Goal: Complete application form

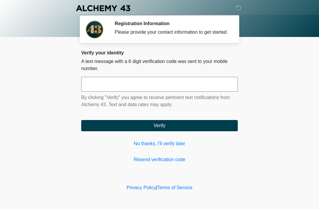
click at [92, 92] on input "text" at bounding box center [159, 84] width 157 height 15
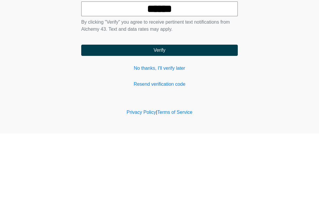
type input "******"
click at [111, 120] on button "Verify" at bounding box center [159, 125] width 157 height 11
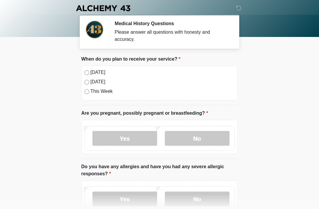
click at [94, 66] on div "[DATE] [DATE] This Week" at bounding box center [159, 83] width 157 height 35
click at [91, 70] on label "[DATE]" at bounding box center [162, 72] width 144 height 7
click at [187, 141] on label "No" at bounding box center [197, 138] width 65 height 15
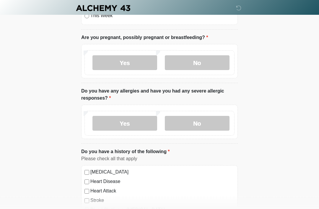
scroll to position [76, 0]
click at [203, 118] on label "No" at bounding box center [197, 123] width 65 height 15
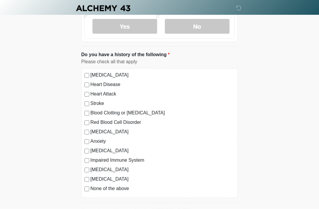
scroll to position [173, 0]
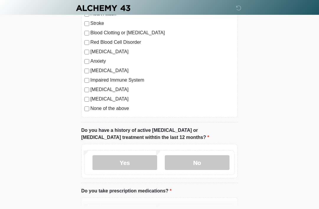
click at [200, 160] on label "No" at bounding box center [197, 163] width 65 height 15
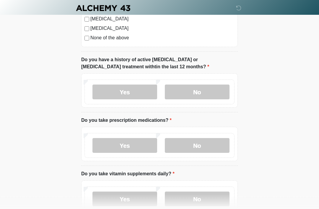
scroll to position [323, 0]
click at [111, 148] on label "Yes" at bounding box center [125, 145] width 65 height 15
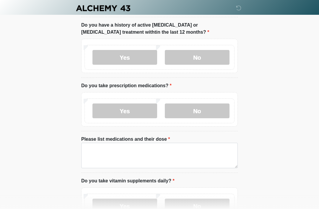
scroll to position [363, 0]
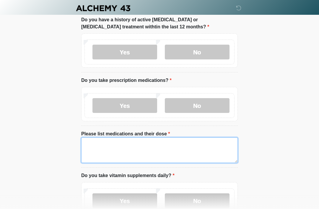
click at [95, 146] on textarea "Please list medications and their dose" at bounding box center [159, 149] width 157 height 25
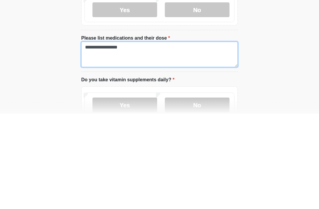
click at [100, 137] on textarea "**********" at bounding box center [159, 149] width 157 height 25
click at [140, 137] on textarea "**********" at bounding box center [159, 149] width 157 height 25
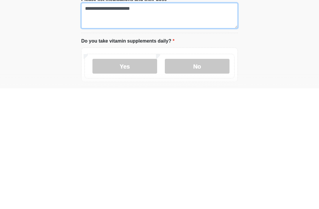
scroll to position [379, 0]
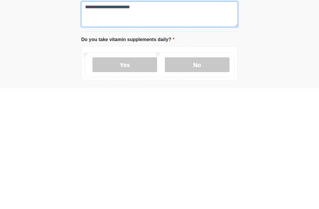
type textarea "**********"
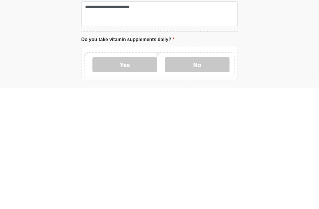
click at [112, 178] on label "Yes" at bounding box center [125, 185] width 65 height 15
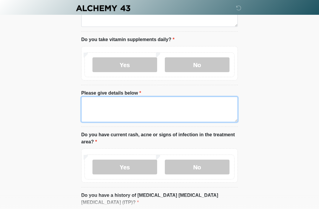
click at [92, 100] on textarea "Please give details below" at bounding box center [159, 109] width 157 height 25
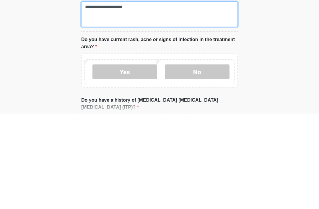
type textarea "**********"
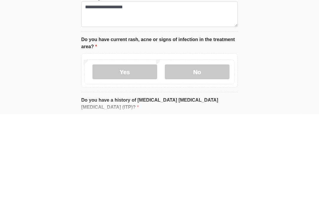
click at [195, 160] on label "No" at bounding box center [197, 167] width 65 height 15
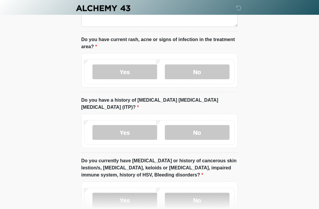
click at [204, 129] on label "No" at bounding box center [197, 132] width 65 height 15
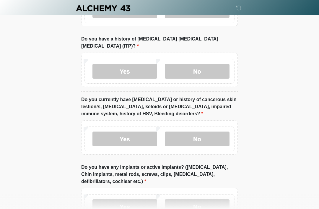
scroll to position [658, 0]
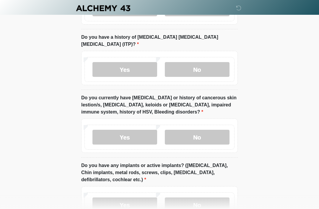
click at [201, 132] on label "No" at bounding box center [197, 137] width 65 height 15
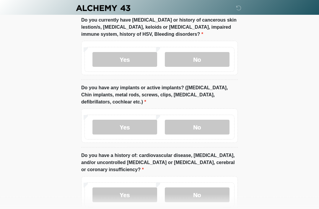
scroll to position [737, 0]
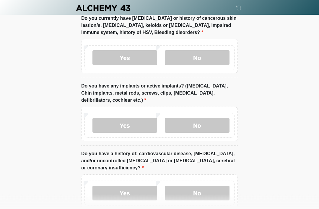
click at [204, 118] on label "No" at bounding box center [197, 125] width 65 height 15
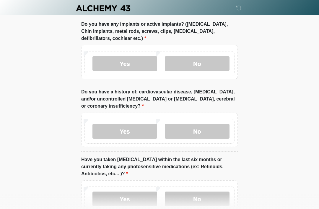
scroll to position [802, 0]
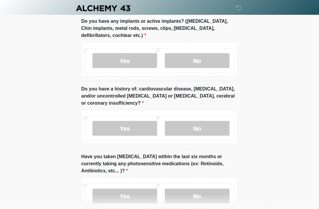
click at [206, 121] on label "No" at bounding box center [197, 128] width 65 height 15
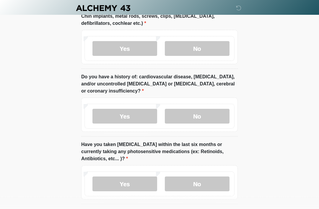
scroll to position [829, 0]
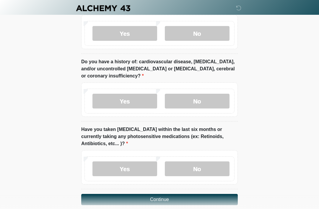
click at [194, 161] on label "No" at bounding box center [197, 168] width 65 height 15
click at [134, 194] on button "Continue" at bounding box center [159, 199] width 157 height 11
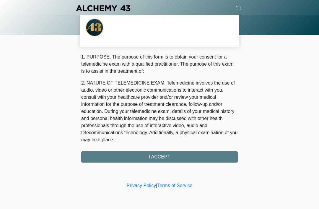
scroll to position [0, 0]
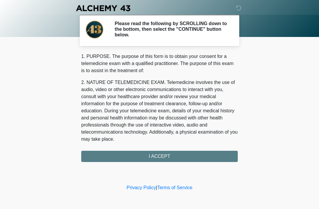
click at [114, 156] on div "1. PURPOSE. The purpose of this form is to obtain your consent for a telemedici…" at bounding box center [159, 107] width 157 height 109
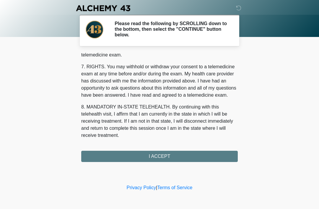
scroll to position [252, 0]
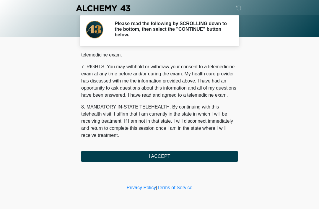
click at [150, 155] on button "I ACCEPT" at bounding box center [159, 156] width 157 height 11
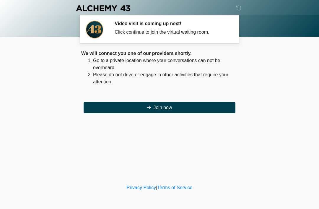
click at [147, 109] on icon at bounding box center [149, 107] width 4 height 5
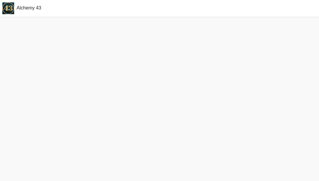
click at [244, 12] on div "Alchemy 43" at bounding box center [159, 8] width 319 height 17
click at [256, 14] on div "Alchemy 43" at bounding box center [159, 8] width 319 height 17
